Goal: Task Accomplishment & Management: Use online tool/utility

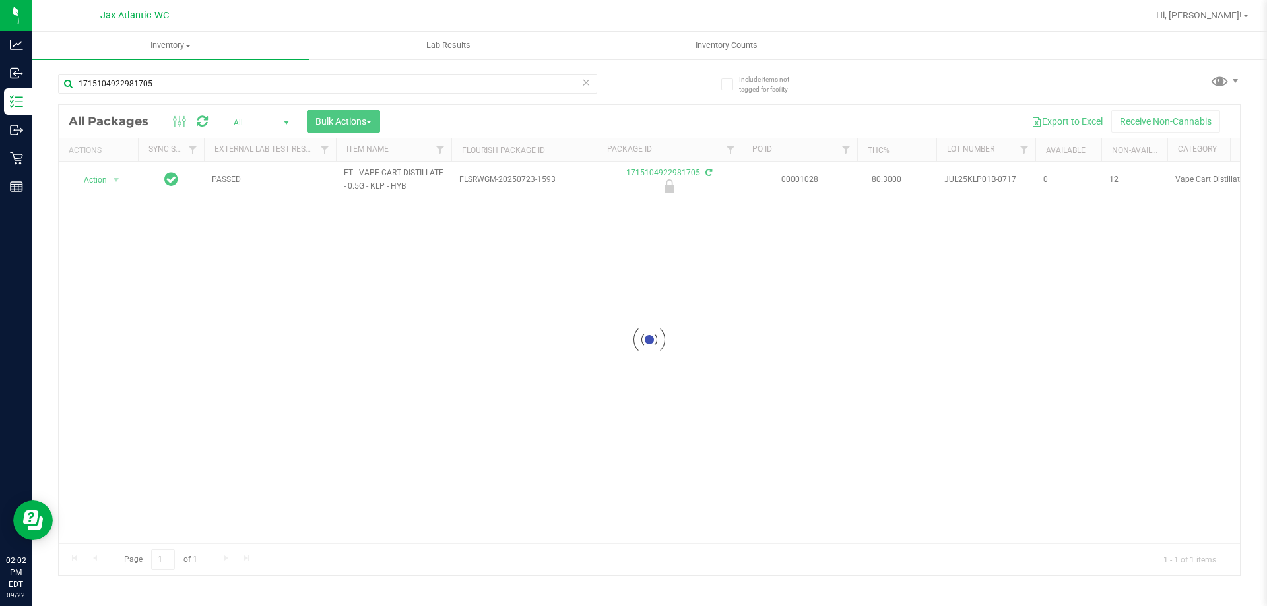
type input "1715104922981705"
drag, startPoint x: 132, startPoint y: 177, endPoint x: 102, endPoint y: 178, distance: 30.4
click at [102, 178] on div at bounding box center [649, 340] width 1181 height 470
click at [102, 179] on div at bounding box center [649, 340] width 1181 height 470
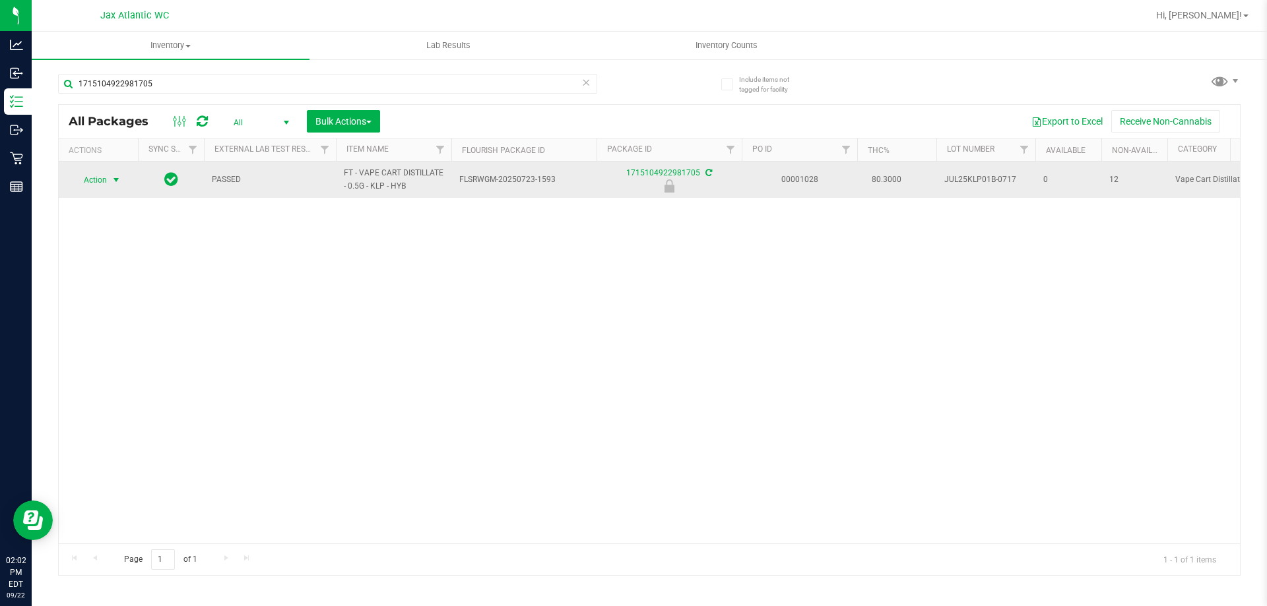
click at [96, 179] on span "Action" at bounding box center [90, 180] width 36 height 18
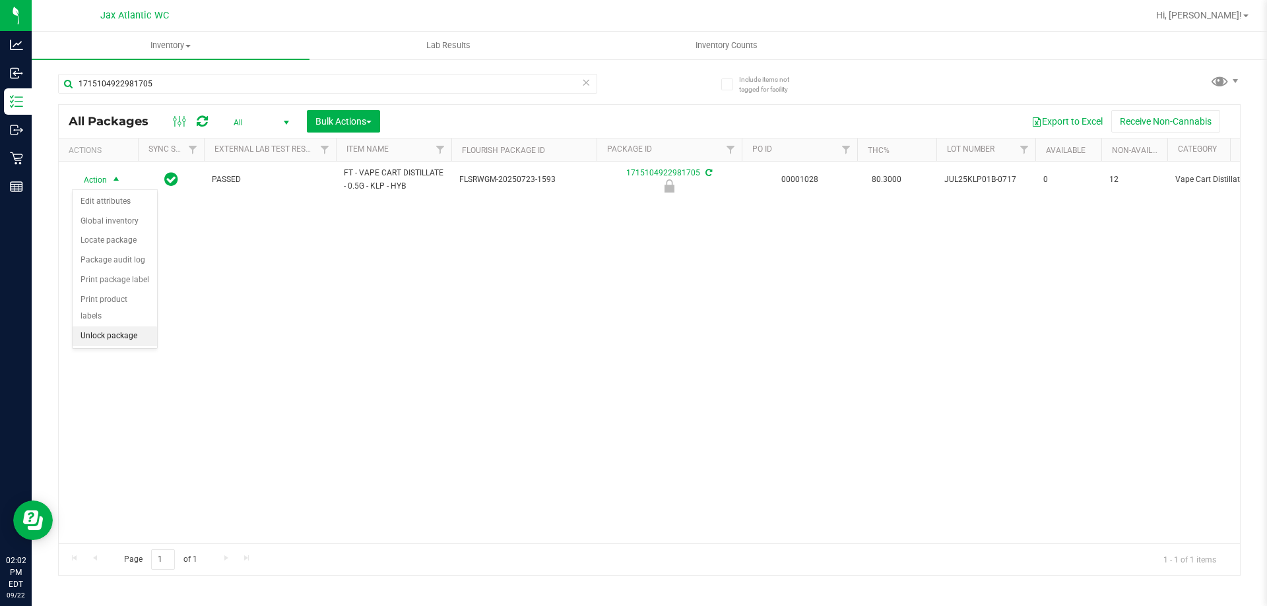
click at [135, 327] on li "Unlock package" at bounding box center [115, 337] width 84 height 20
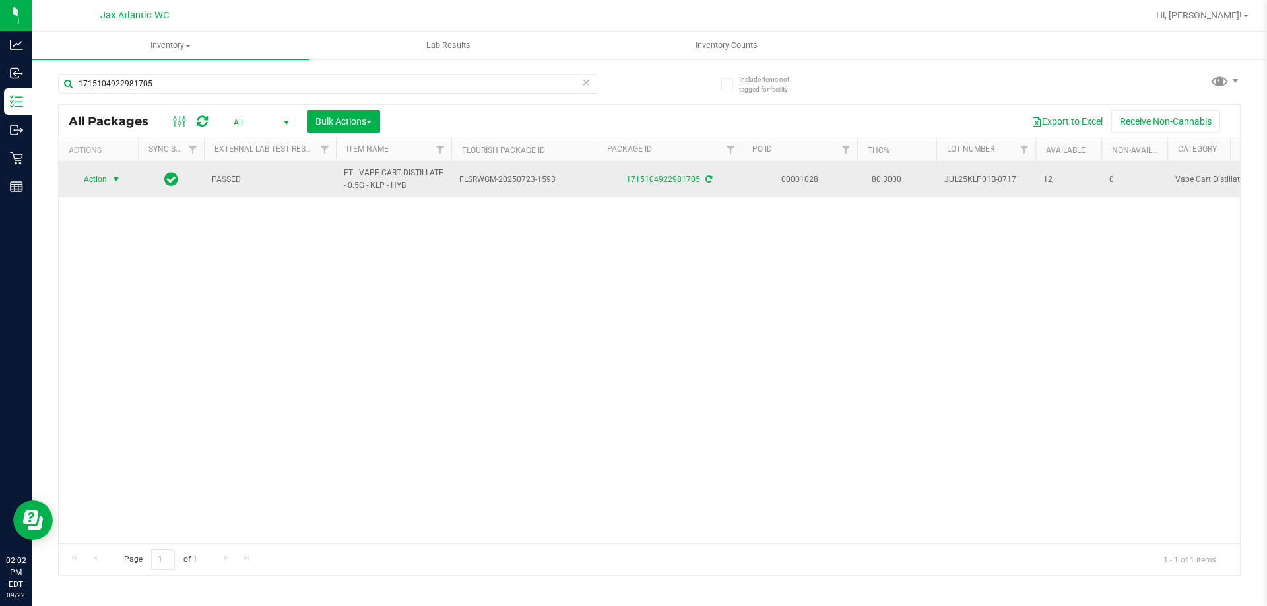
click at [104, 179] on span "Action" at bounding box center [90, 179] width 36 height 18
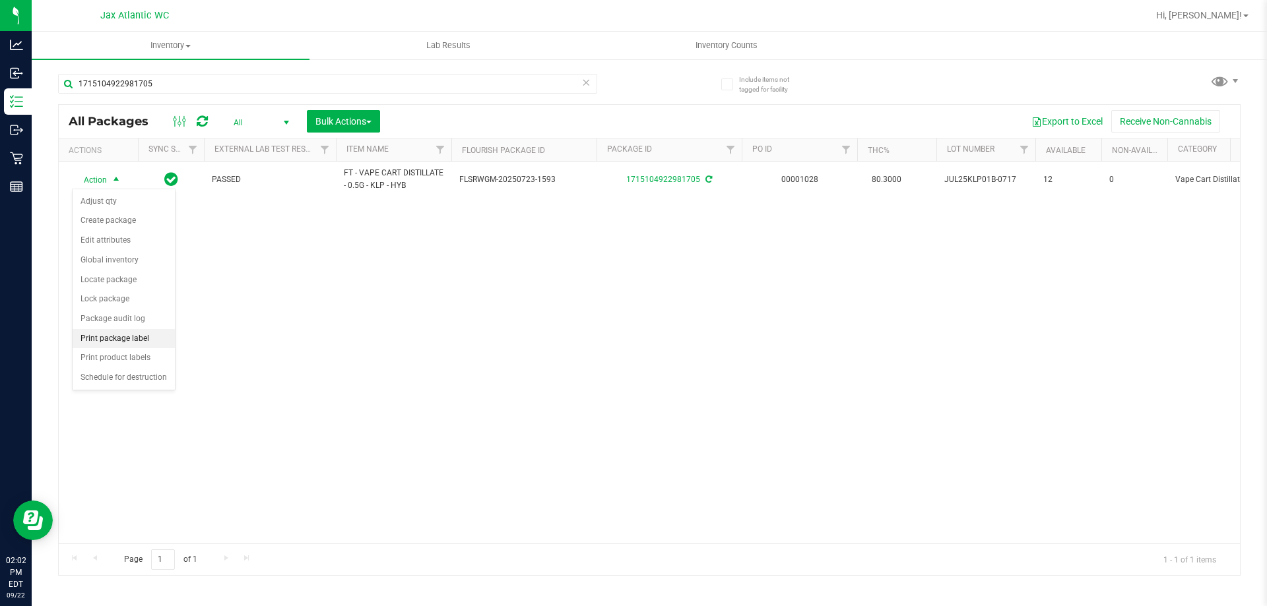
click at [140, 342] on li "Print package label" at bounding box center [124, 339] width 102 height 20
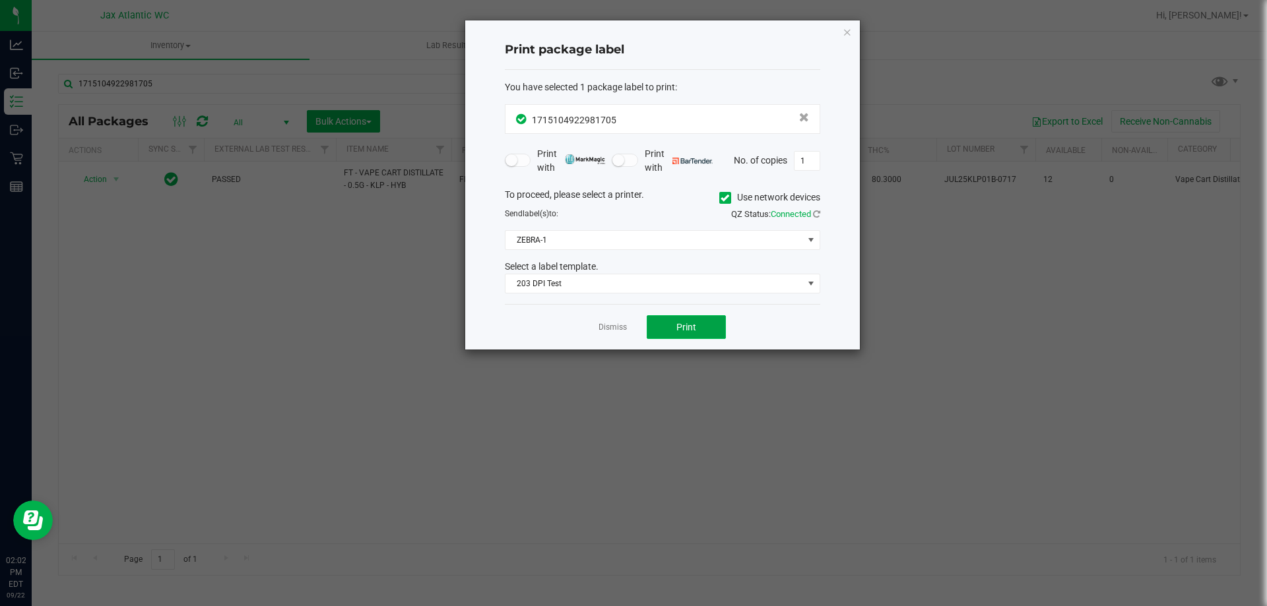
click at [676, 323] on span "Print" at bounding box center [686, 327] width 20 height 11
click at [841, 33] on div "Print package label You have selected 1 package label to print : 17151049229817…" at bounding box center [662, 184] width 395 height 329
click at [843, 32] on icon "button" at bounding box center [847, 32] width 9 height 16
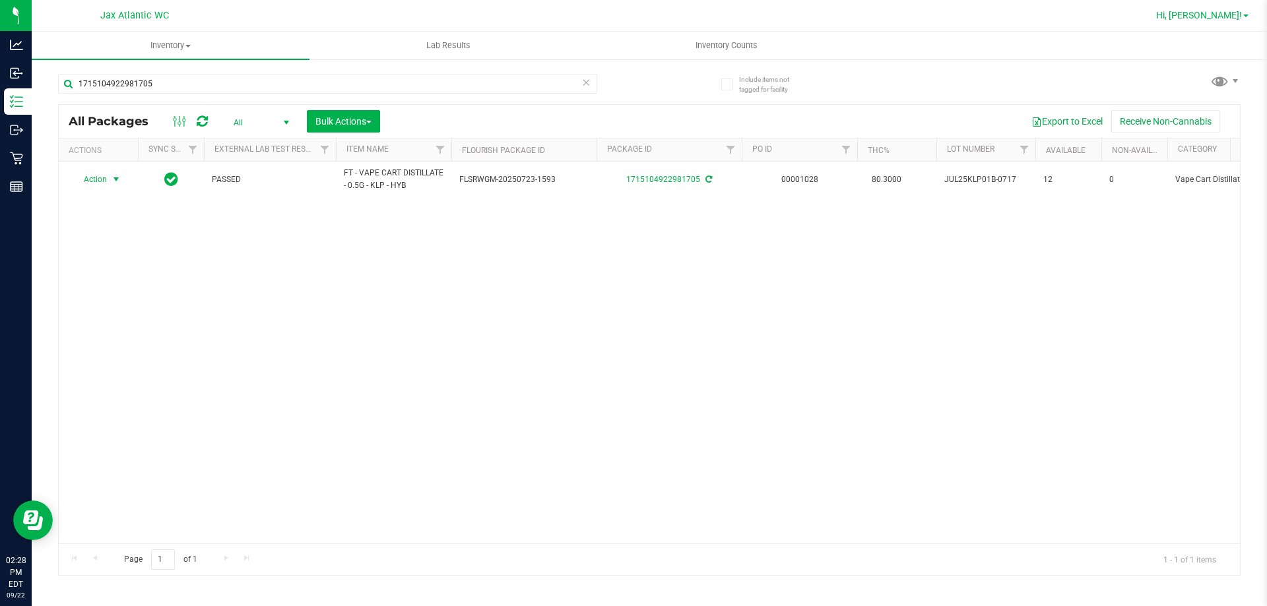
click at [1218, 18] on span "Hi, [PERSON_NAME]!" at bounding box center [1199, 15] width 86 height 11
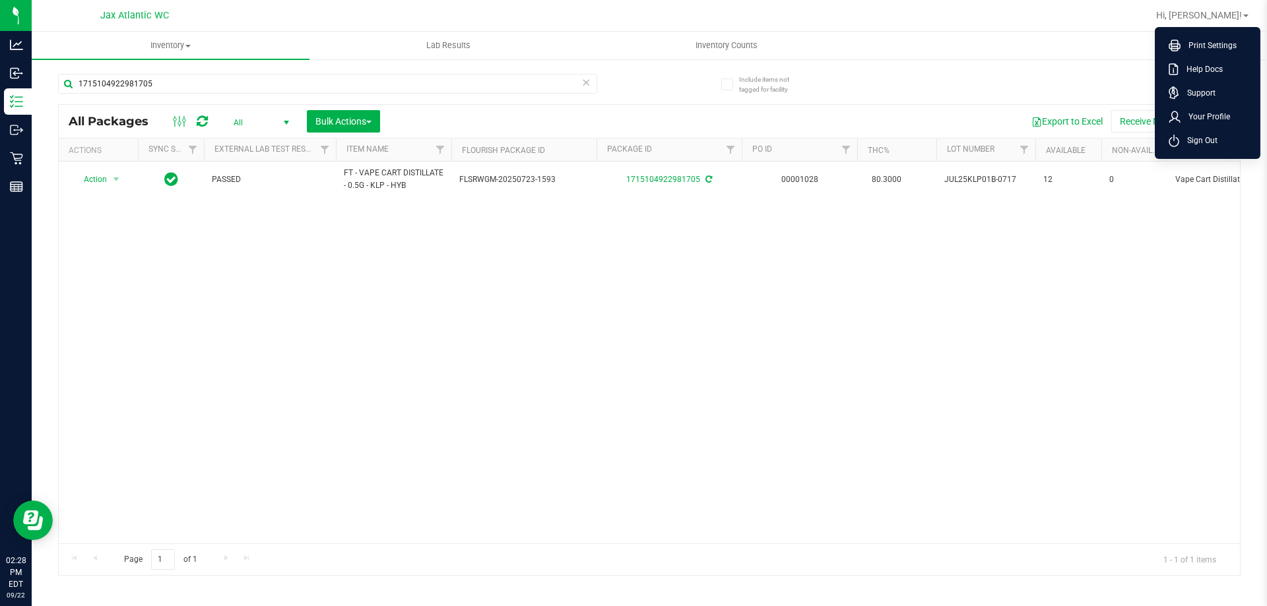
click at [1214, 149] on li "Sign Out" at bounding box center [1207, 141] width 99 height 24
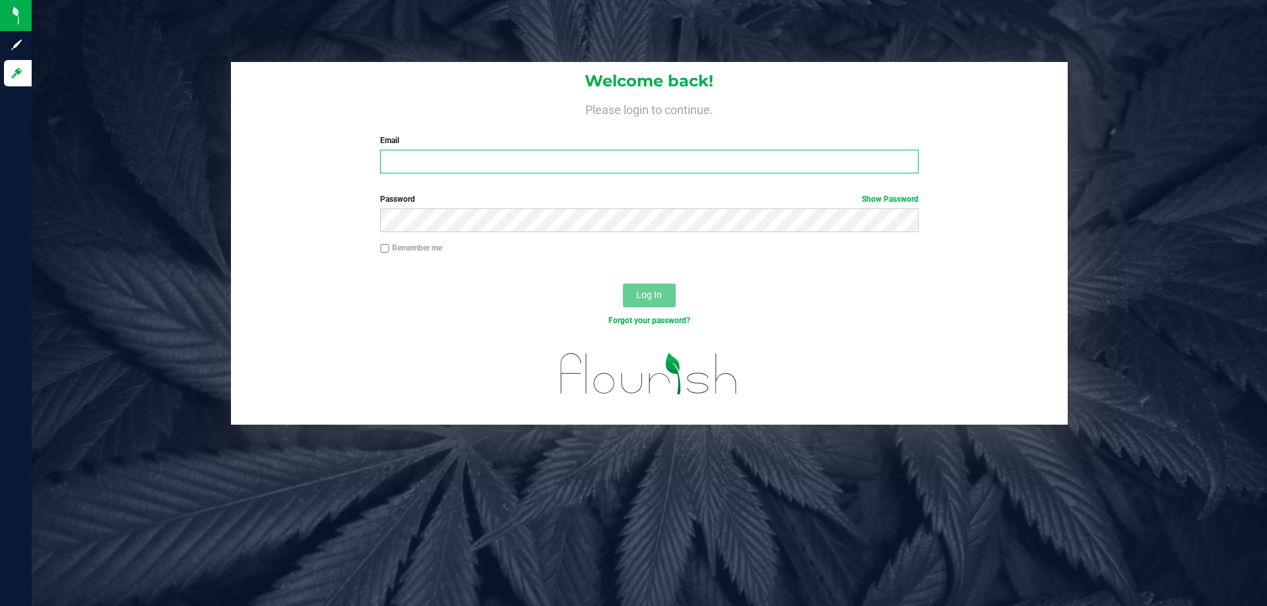
click at [645, 167] on input "Email" at bounding box center [649, 162] width 538 height 24
type input "[EMAIL_ADDRESS][DOMAIN_NAME]"
click at [623, 284] on button "Log In" at bounding box center [649, 296] width 53 height 24
